Goal: Check status: Check status

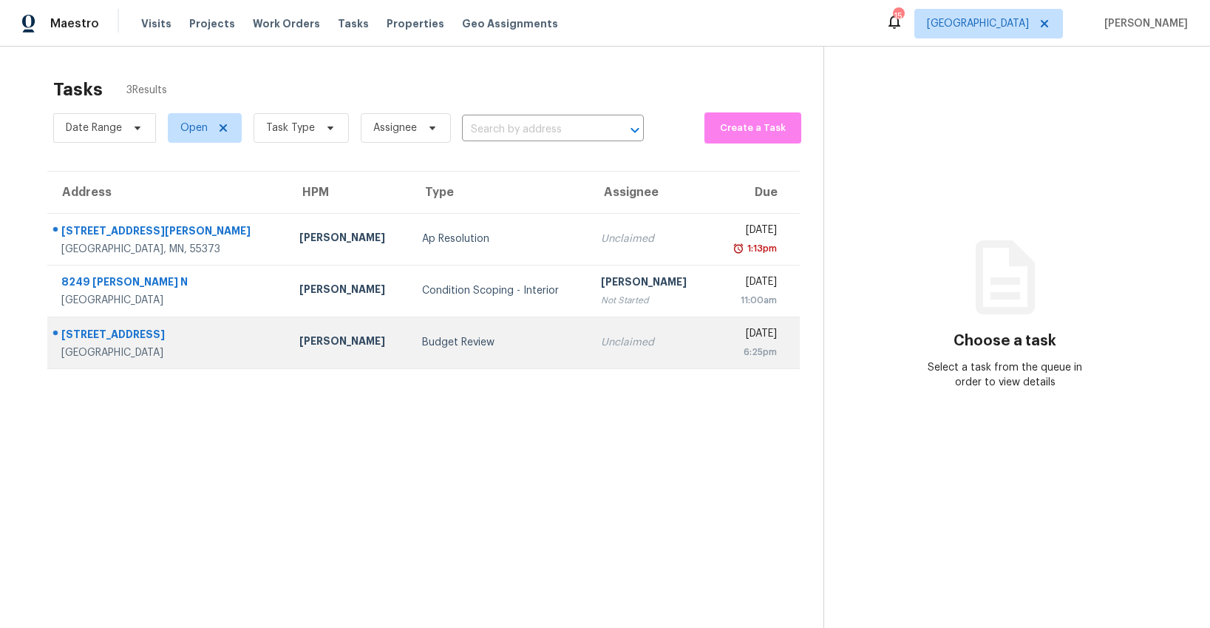
click at [410, 356] on td "Budget Review" at bounding box center [499, 342] width 179 height 52
click at [464, 333] on td "Budget Review" at bounding box center [499, 342] width 179 height 52
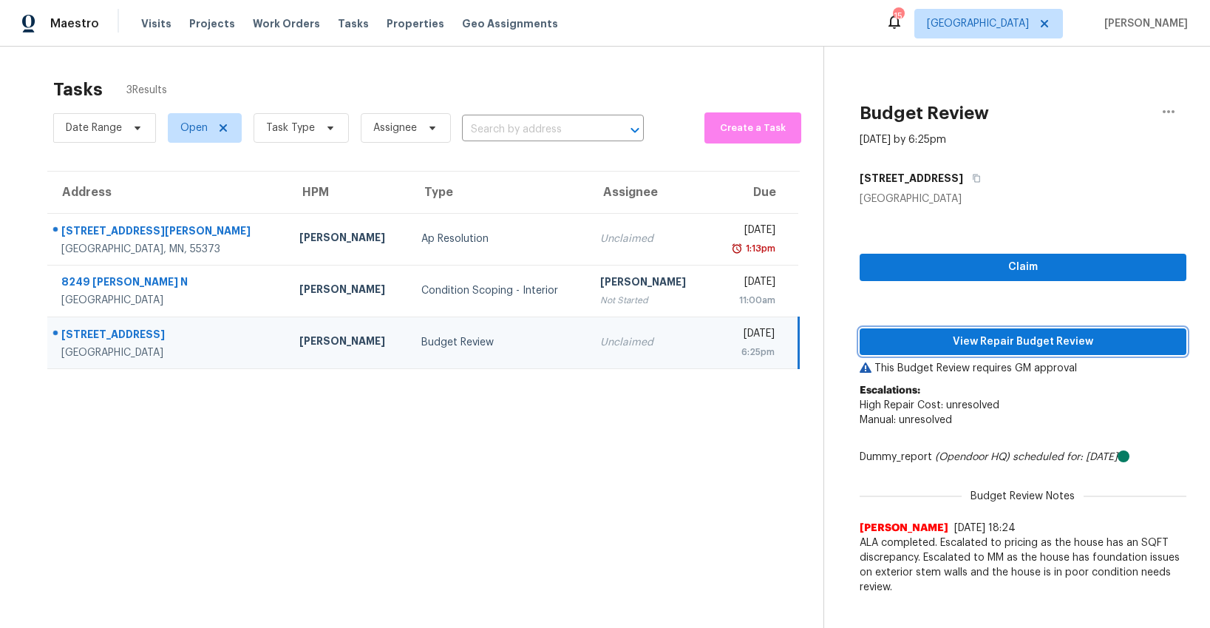
click at [1081, 338] on span "View Repair Budget Review" at bounding box center [1022, 342] width 303 height 18
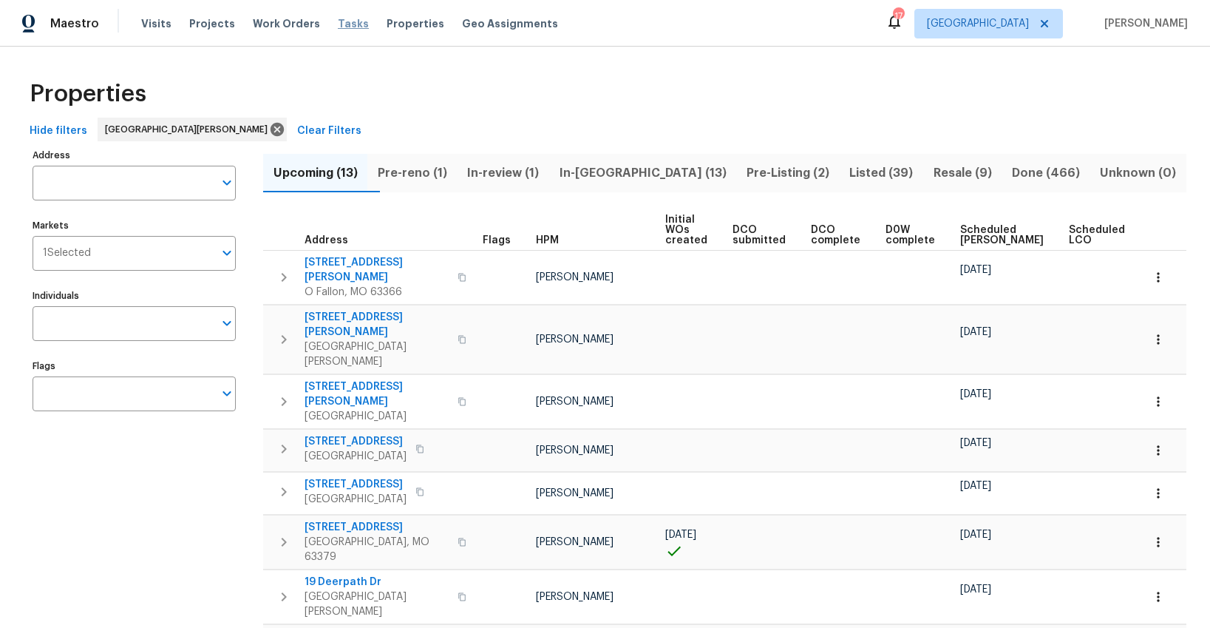
click at [338, 27] on span "Tasks" at bounding box center [353, 23] width 31 height 10
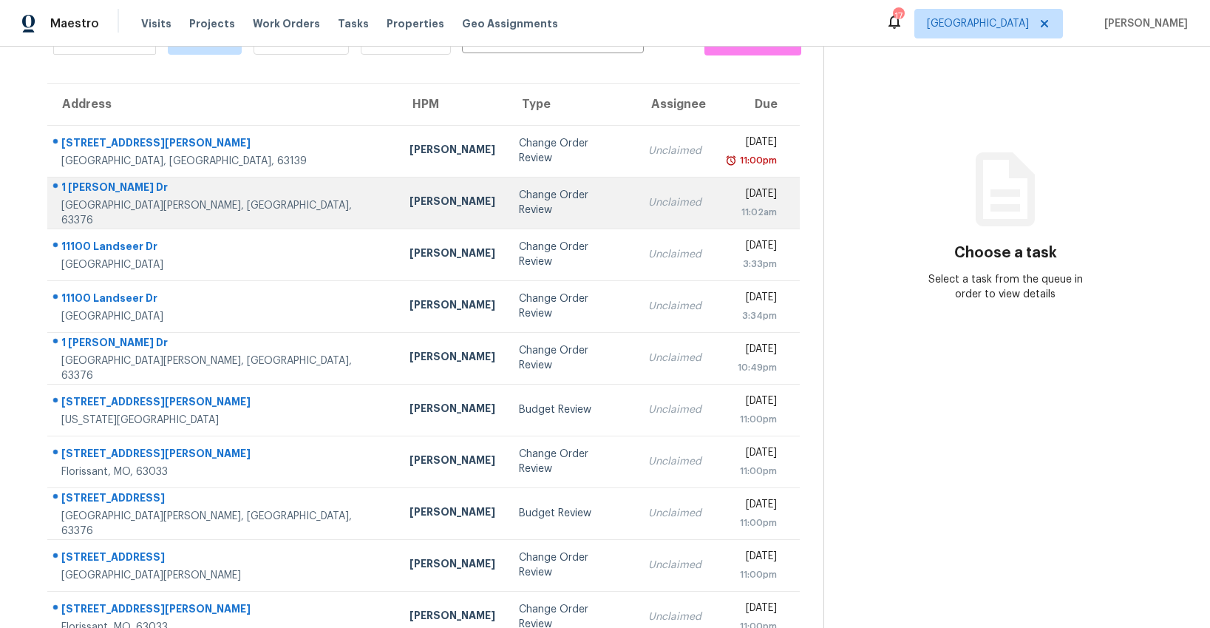
scroll to position [115, 0]
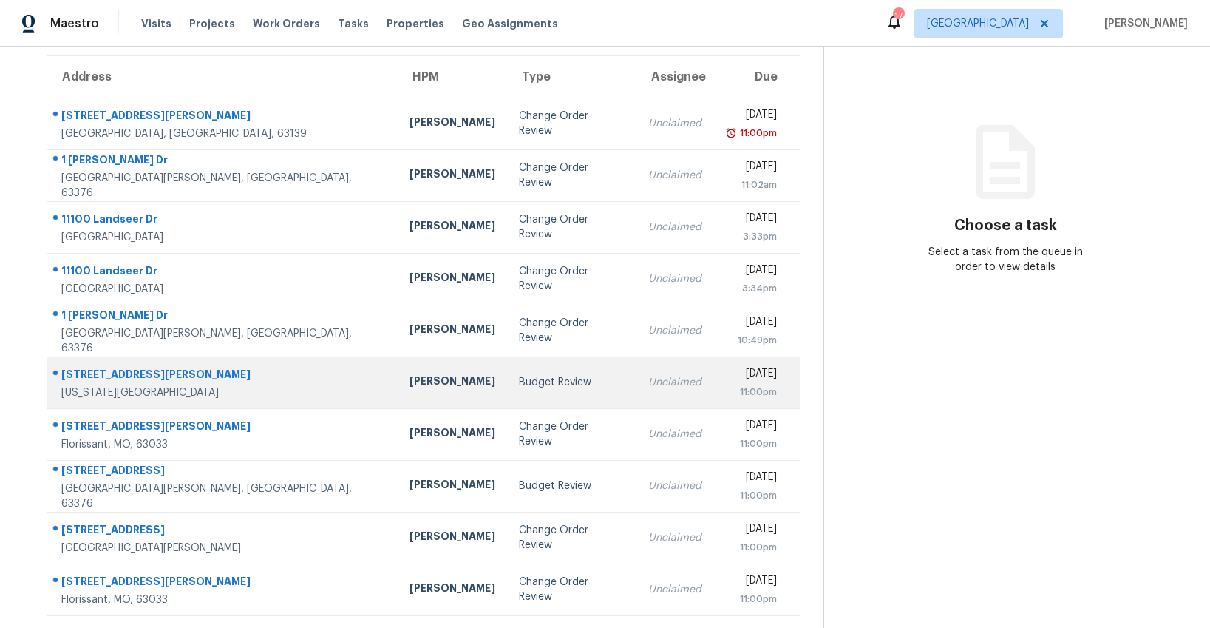
click at [519, 388] on div "Budget Review" at bounding box center [572, 382] width 106 height 15
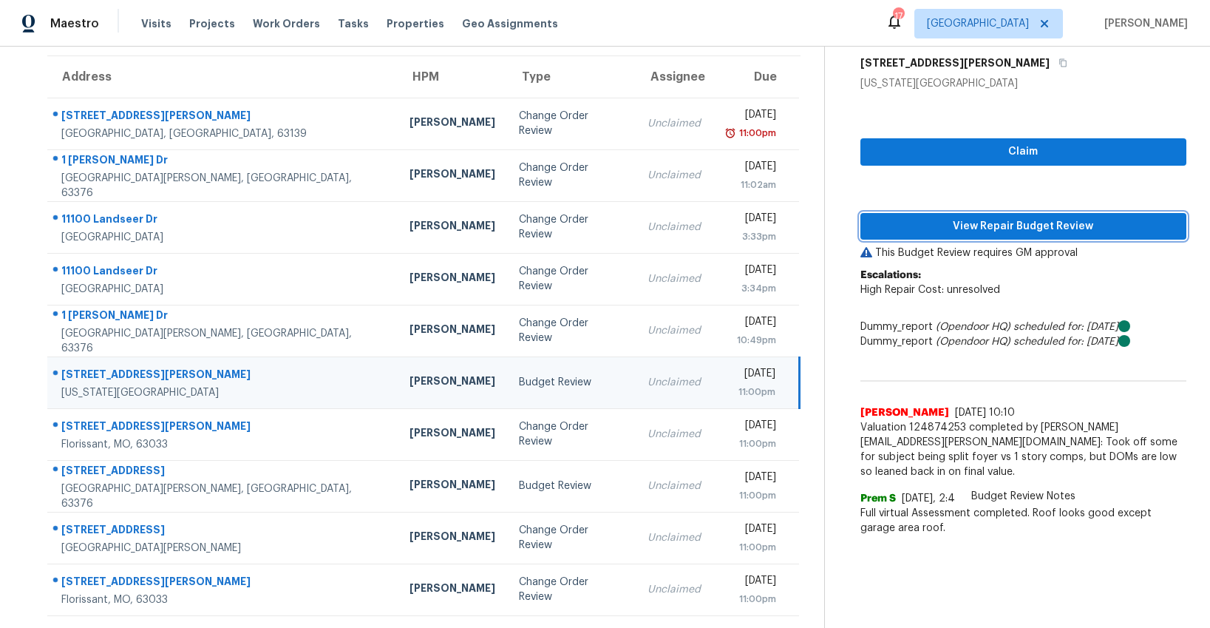
click at [969, 224] on span "View Repair Budget Review" at bounding box center [1023, 226] width 302 height 18
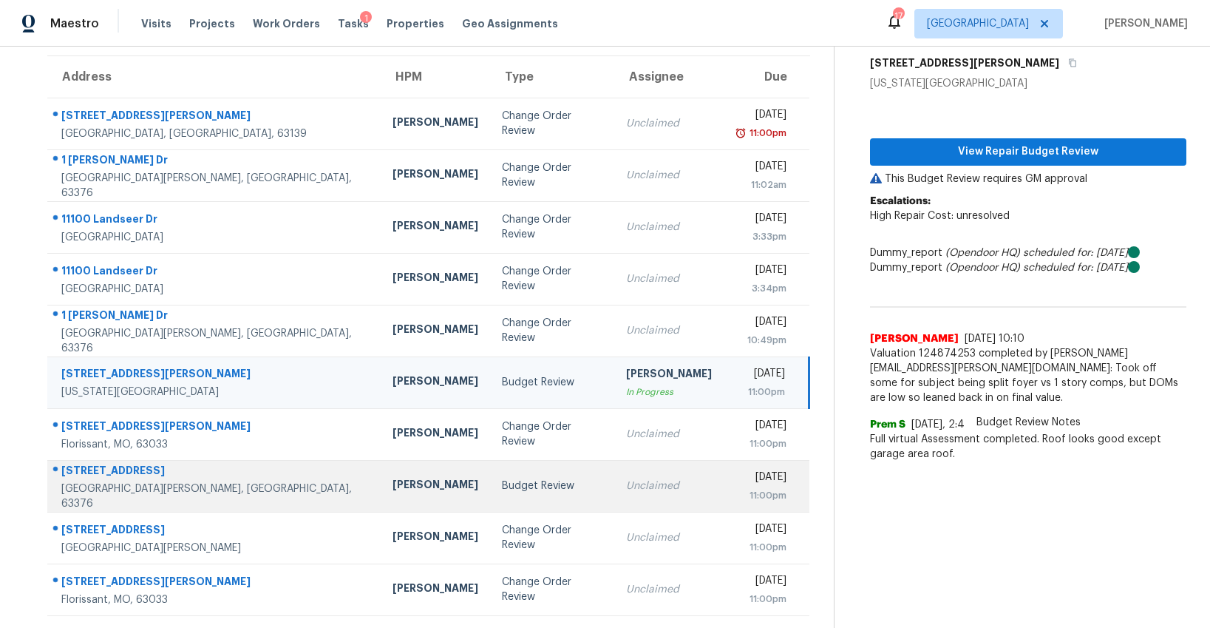
click at [490, 498] on td "Budget Review" at bounding box center [552, 486] width 124 height 52
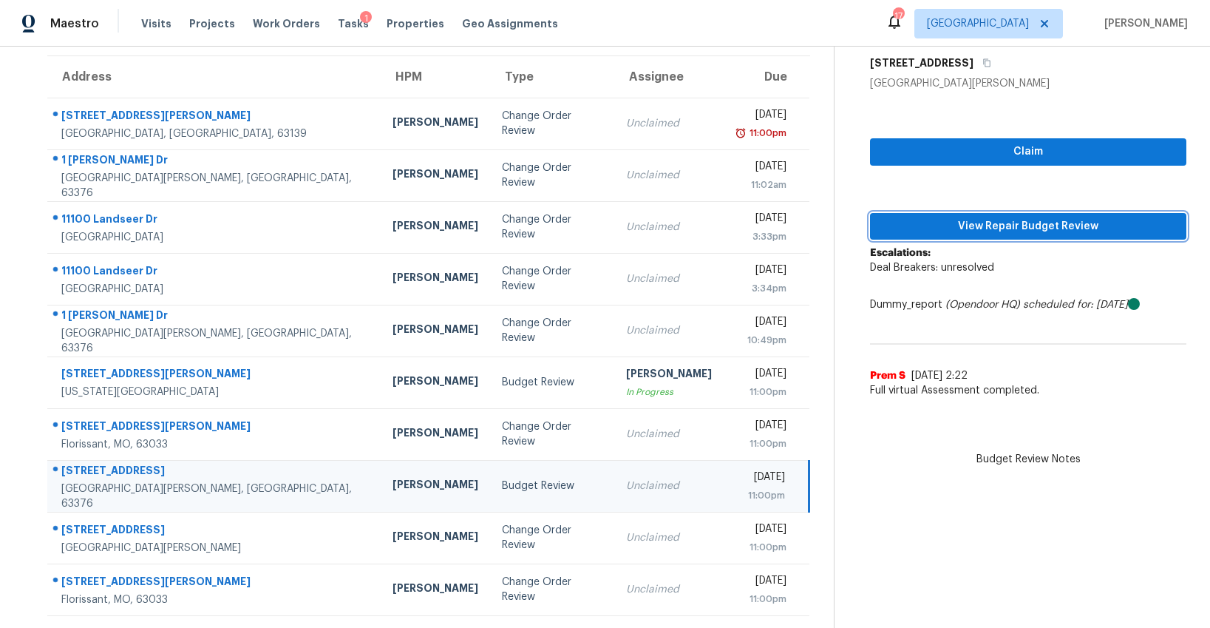
click at [1007, 226] on span "View Repair Budget Review" at bounding box center [1028, 226] width 293 height 18
